Goal: Complete application form

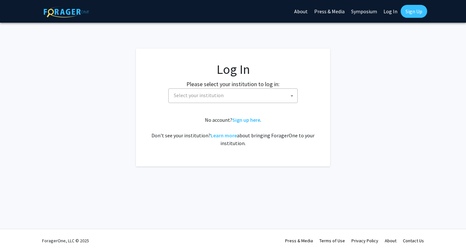
select select
click at [261, 97] on span "Select your institution" at bounding box center [234, 95] width 126 height 13
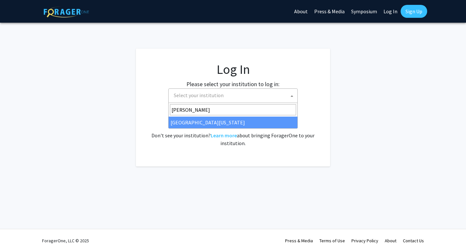
type input "[PERSON_NAME]"
select select "13"
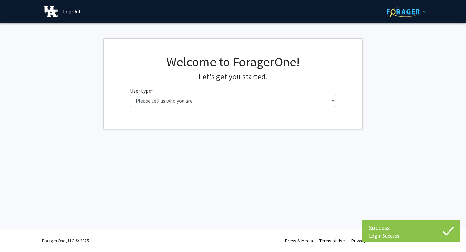
click at [325, 108] on div "Welcome to ForagerOne! Let's get you started. User type * required Please tell …" at bounding box center [233, 83] width 216 height 58
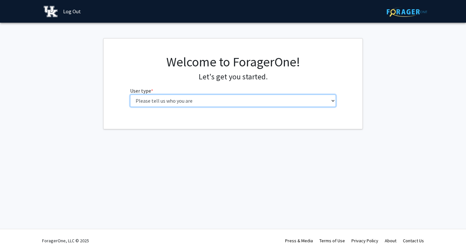
click at [324, 98] on select "Please tell us who you are Undergraduate Student Master's Student Doctoral Cand…" at bounding box center [233, 100] width 206 height 12
select select "1: undergrad"
click at [130, 94] on select "Please tell us who you are Undergraduate Student Master's Student Doctoral Cand…" at bounding box center [233, 100] width 206 height 12
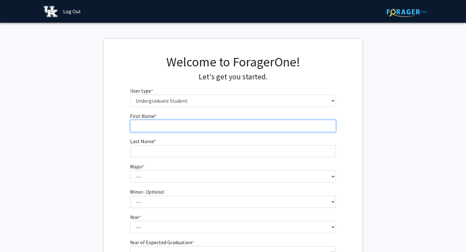
click at [211, 125] on input "First Name * required" at bounding box center [233, 126] width 206 height 12
type input "Kayla"
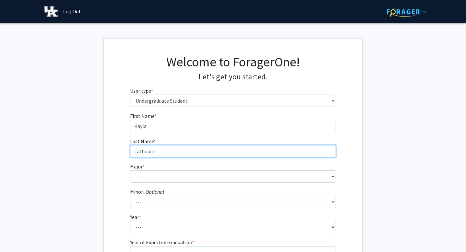
type input "Lathouris"
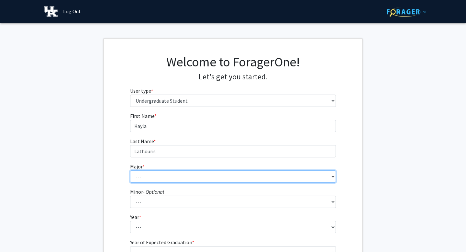
click at [148, 170] on select "--- Accounting Aerospace Engineering African American & Africana Studies Agricu…" at bounding box center [233, 176] width 206 height 12
select select "104: 941"
click at [130, 170] on select "--- Accounting Aerospace Engineering African American & Africana Studies Agricu…" at bounding box center [233, 176] width 206 height 12
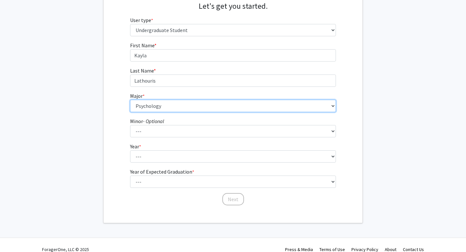
scroll to position [79, 0]
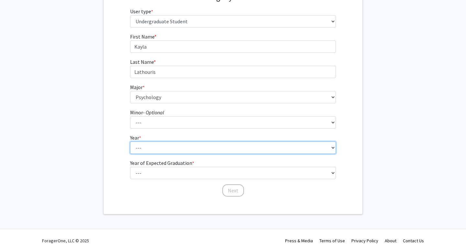
click at [173, 147] on select "--- First-year Sophomore Junior Senior Postbaccalaureate Certificate" at bounding box center [233, 147] width 206 height 12
select select "3: junior"
click at [130, 141] on select "--- First-year Sophomore Junior Senior Postbaccalaureate Certificate" at bounding box center [233, 147] width 206 height 12
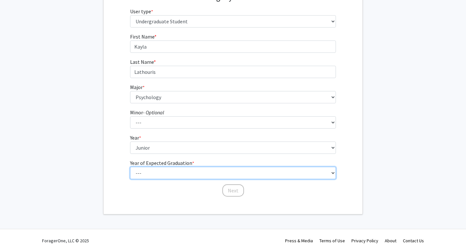
click at [165, 170] on select "--- 2025 2026 2027 2028 2029 2030 2031 2032 2033 2034" at bounding box center [233, 173] width 206 height 12
select select "3: 2027"
click at [130, 167] on select "--- 2025 2026 2027 2028 2029 2030 2031 2032 2033 2034" at bounding box center [233, 173] width 206 height 12
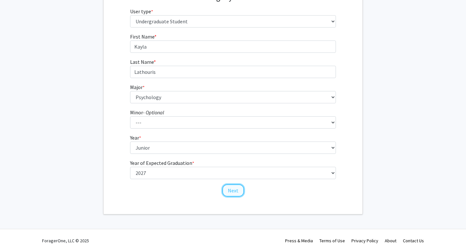
click at [237, 191] on button "Next" at bounding box center [233, 190] width 22 height 12
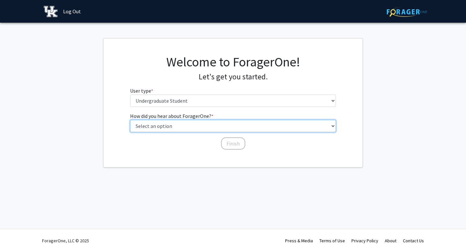
click at [218, 124] on select "Select an option Peer/student recommendation Faculty/staff recommendation Unive…" at bounding box center [233, 126] width 206 height 12
select select "3: university_website"
click at [130, 120] on select "Select an option Peer/student recommendation Faculty/staff recommendation Unive…" at bounding box center [233, 126] width 206 height 12
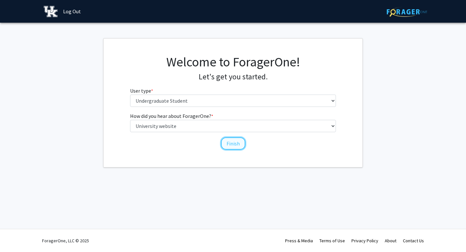
click at [228, 144] on button "Finish" at bounding box center [233, 143] width 24 height 12
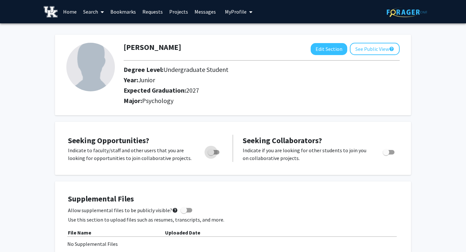
click at [212, 150] on span "Toggle" at bounding box center [211, 152] width 6 height 6
click at [211, 154] on input "Are you actively seeking opportunities?" at bounding box center [211, 154] width 0 height 0
checkbox input "true"
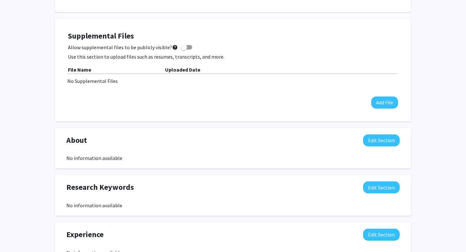
scroll to position [163, 0]
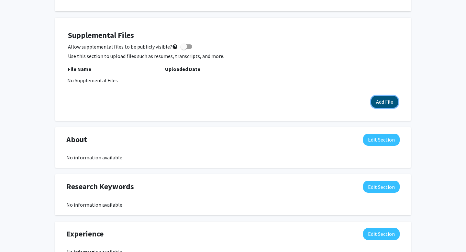
click at [373, 103] on button "Add File" at bounding box center [384, 102] width 27 height 12
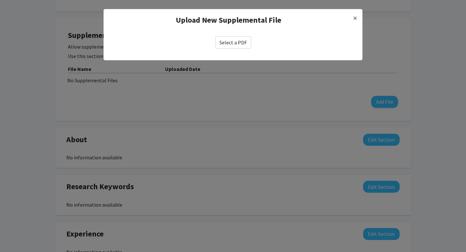
click at [223, 41] on label "Select a PDF" at bounding box center [233, 42] width 36 height 12
click at [0, 0] on input "Select a PDF" at bounding box center [0, 0] width 0 height 0
click at [352, 18] on button "×" at bounding box center [355, 18] width 15 height 18
